Goal: Information Seeking & Learning: Learn about a topic

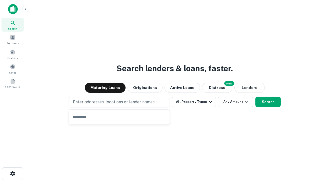
type input "**********"
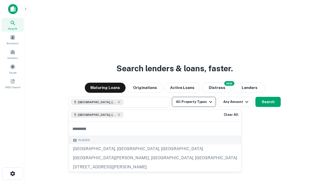
click at [194, 102] on button "All Property Types" at bounding box center [194, 102] width 44 height 10
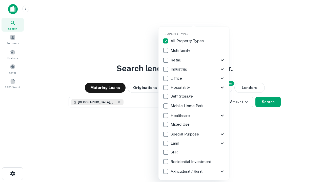
click at [198, 31] on button "button" at bounding box center [198, 31] width 71 height 0
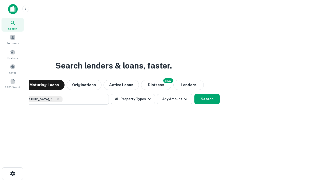
scroll to position [8, 0]
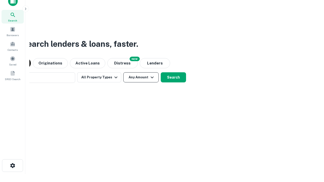
click at [123, 72] on button "Any Amount" at bounding box center [140, 77] width 35 height 10
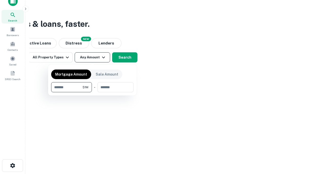
type input "*******"
click at [92, 92] on button "button" at bounding box center [92, 92] width 83 height 0
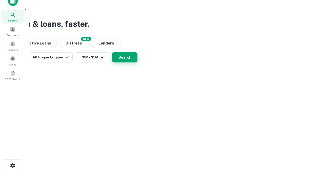
click at [138, 63] on button "Search" at bounding box center [124, 57] width 25 height 10
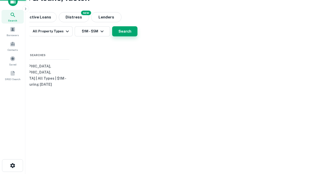
scroll to position [0, 93]
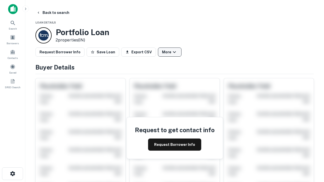
click at [170, 52] on button "More" at bounding box center [170, 52] width 24 height 9
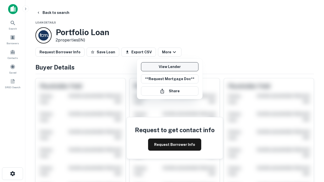
click at [170, 67] on link "View Lender" at bounding box center [170, 66] width 58 height 9
